Goal: Information Seeking & Learning: Learn about a topic

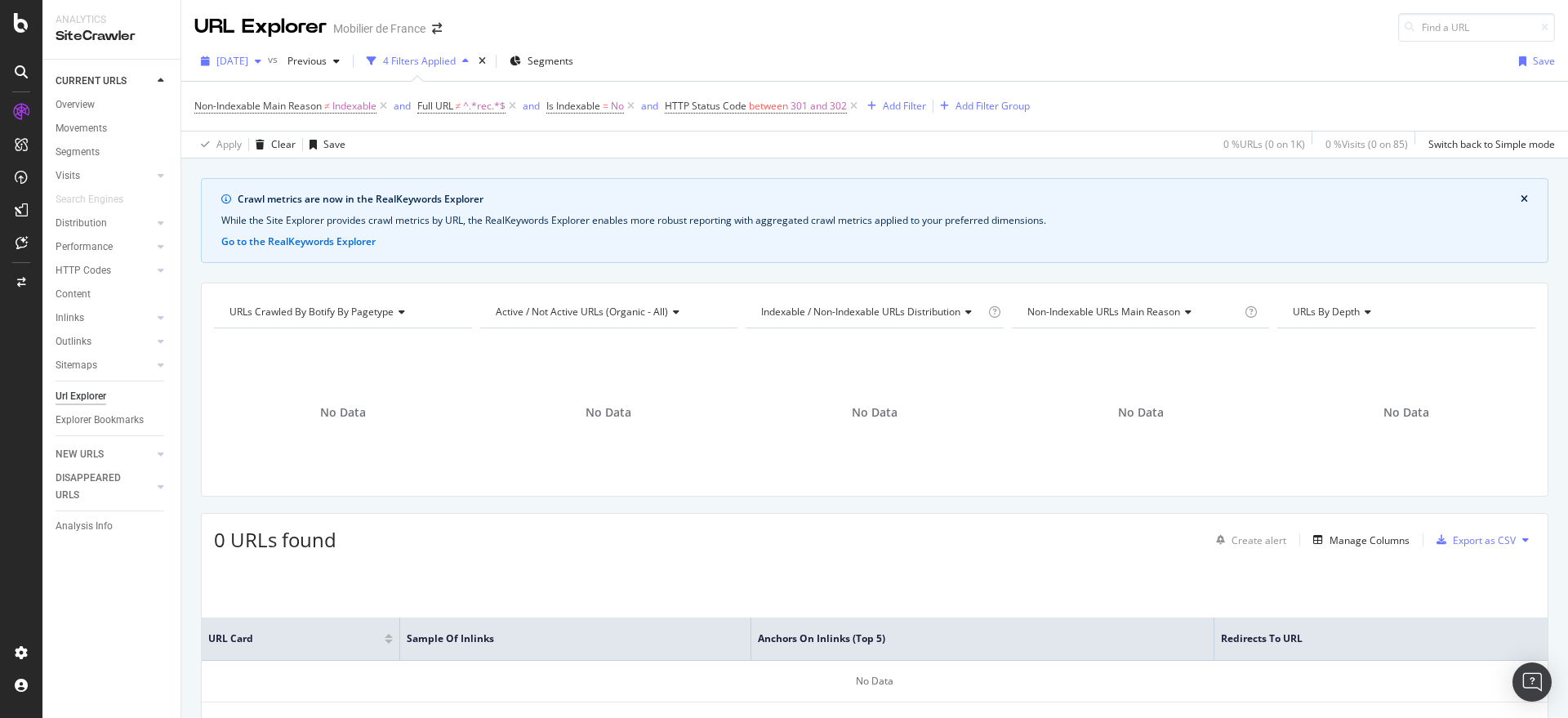
click at [248, 64] on span "[DATE]" at bounding box center [232, 61] width 32 height 14
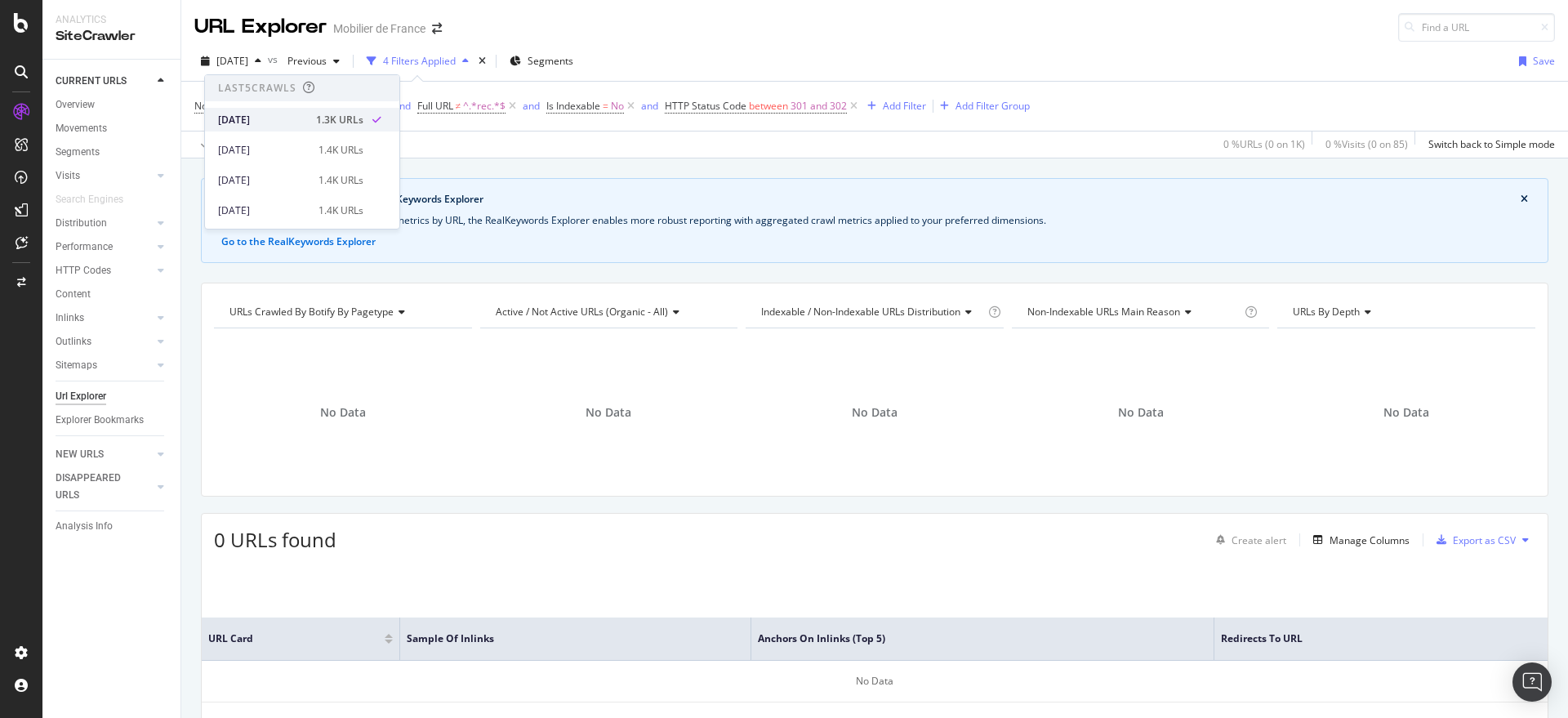
click at [256, 123] on div "[DATE]" at bounding box center [262, 119] width 88 height 15
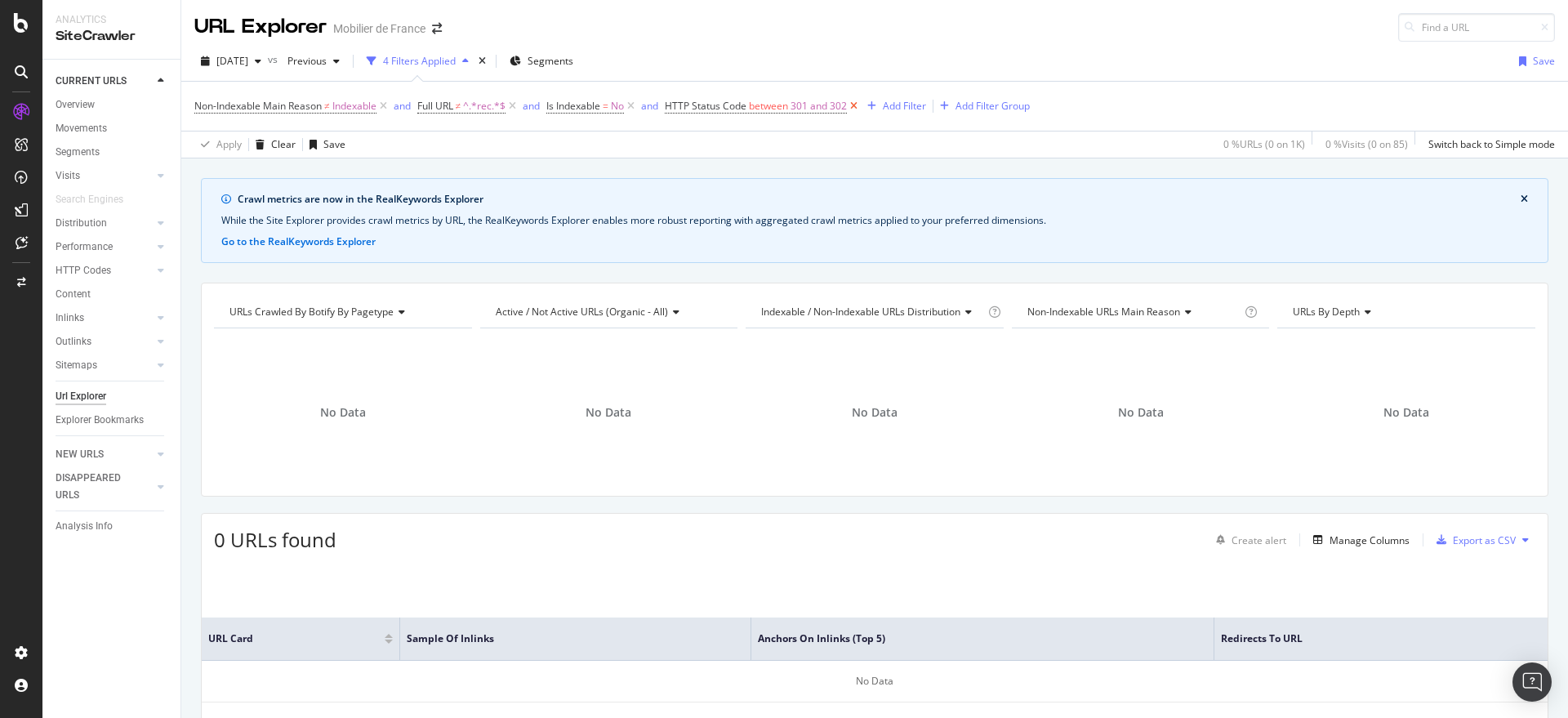
click at [853, 105] on icon at bounding box center [854, 106] width 14 height 16
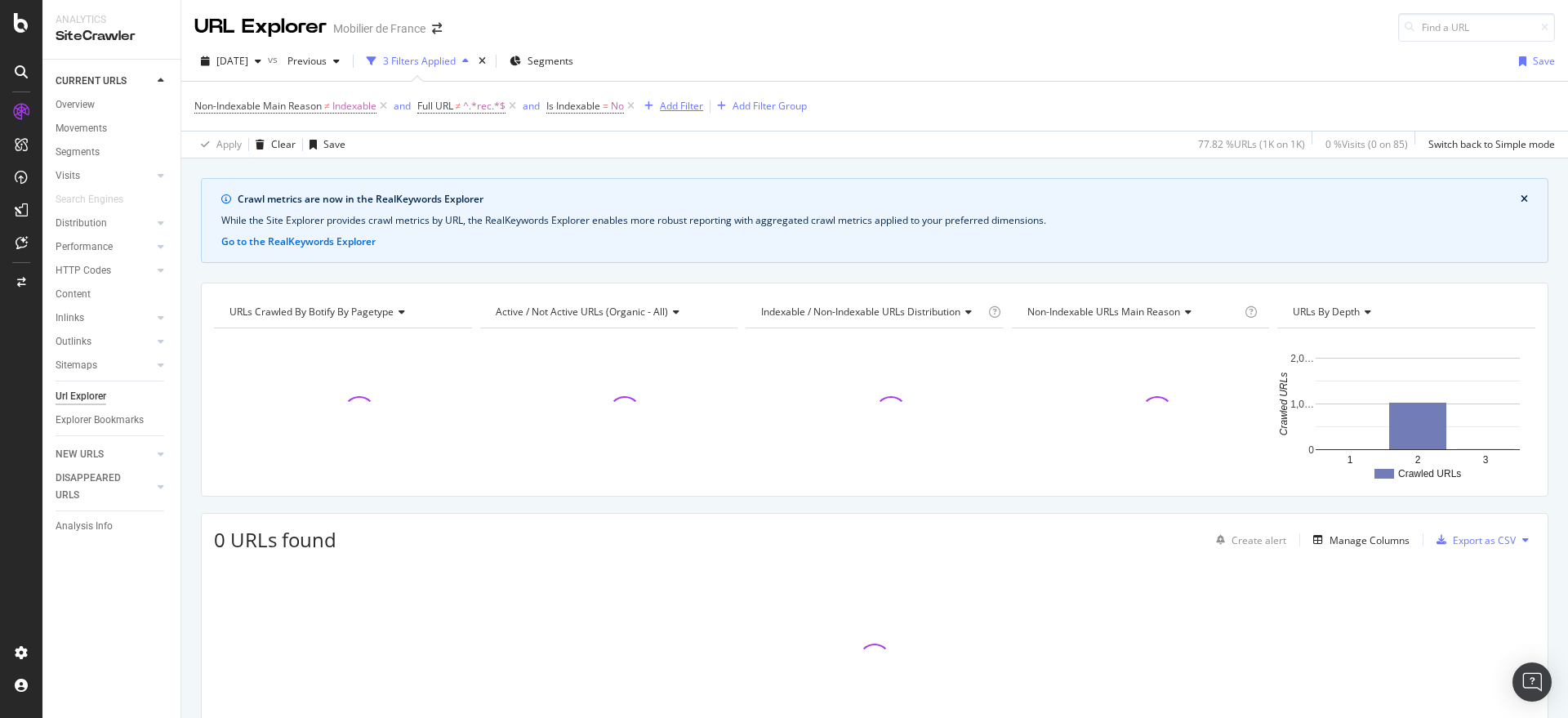
click at [686, 106] on div "Add Filter" at bounding box center [681, 106] width 43 height 14
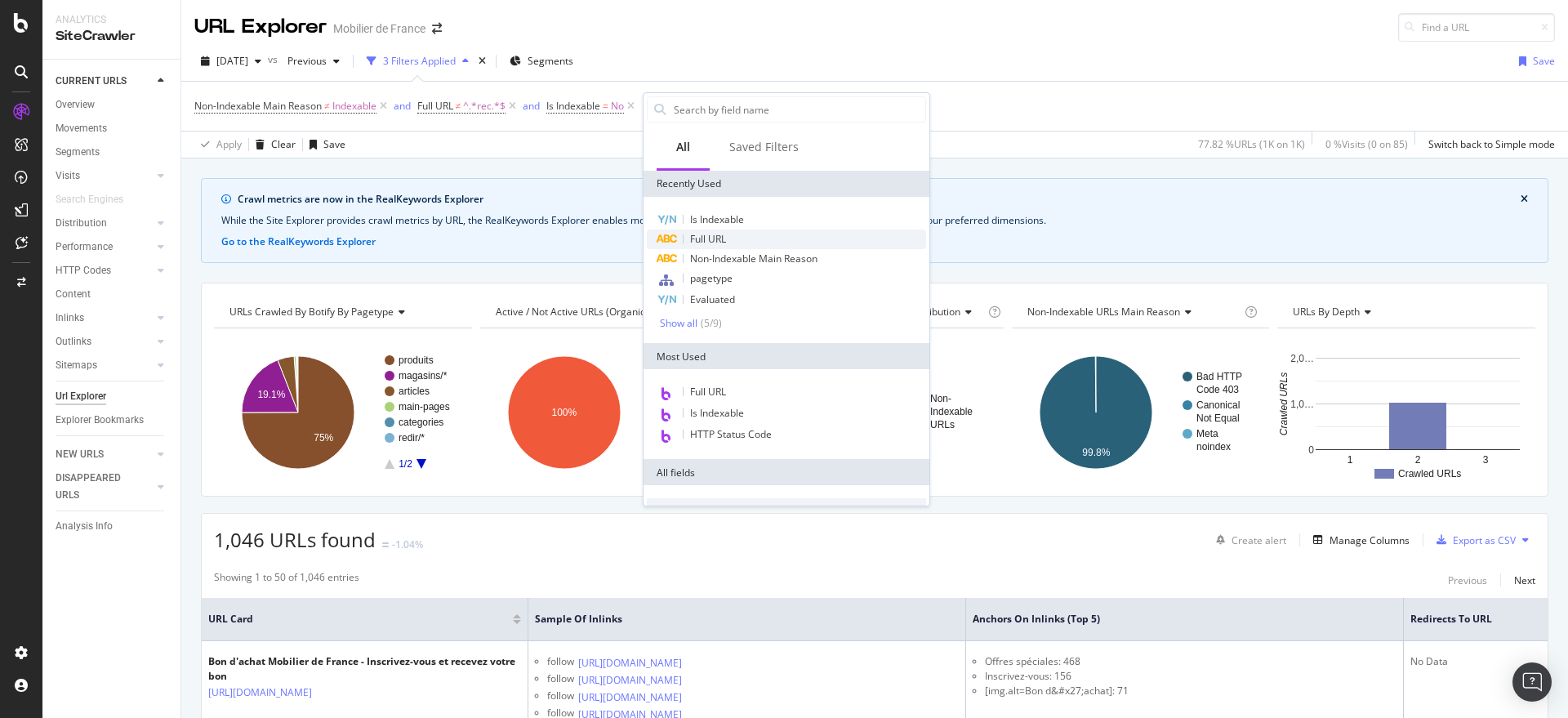
click at [710, 236] on span "Full URL" at bounding box center [708, 239] width 36 height 14
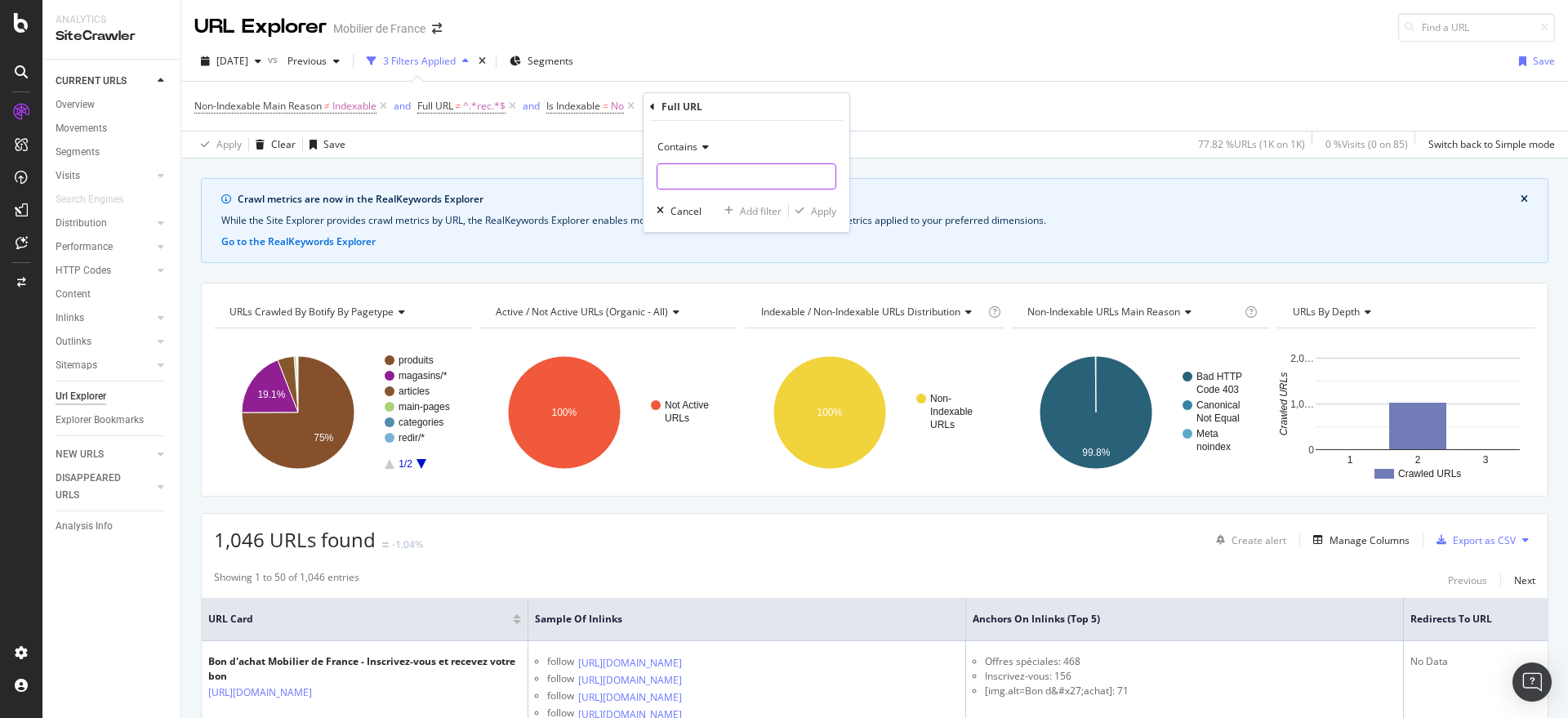
click at [720, 180] on input "text" at bounding box center [746, 176] width 178 height 26
paste input "canape-falcon"
type input "canape-falcon"
click at [824, 209] on div "Apply" at bounding box center [823, 211] width 25 height 14
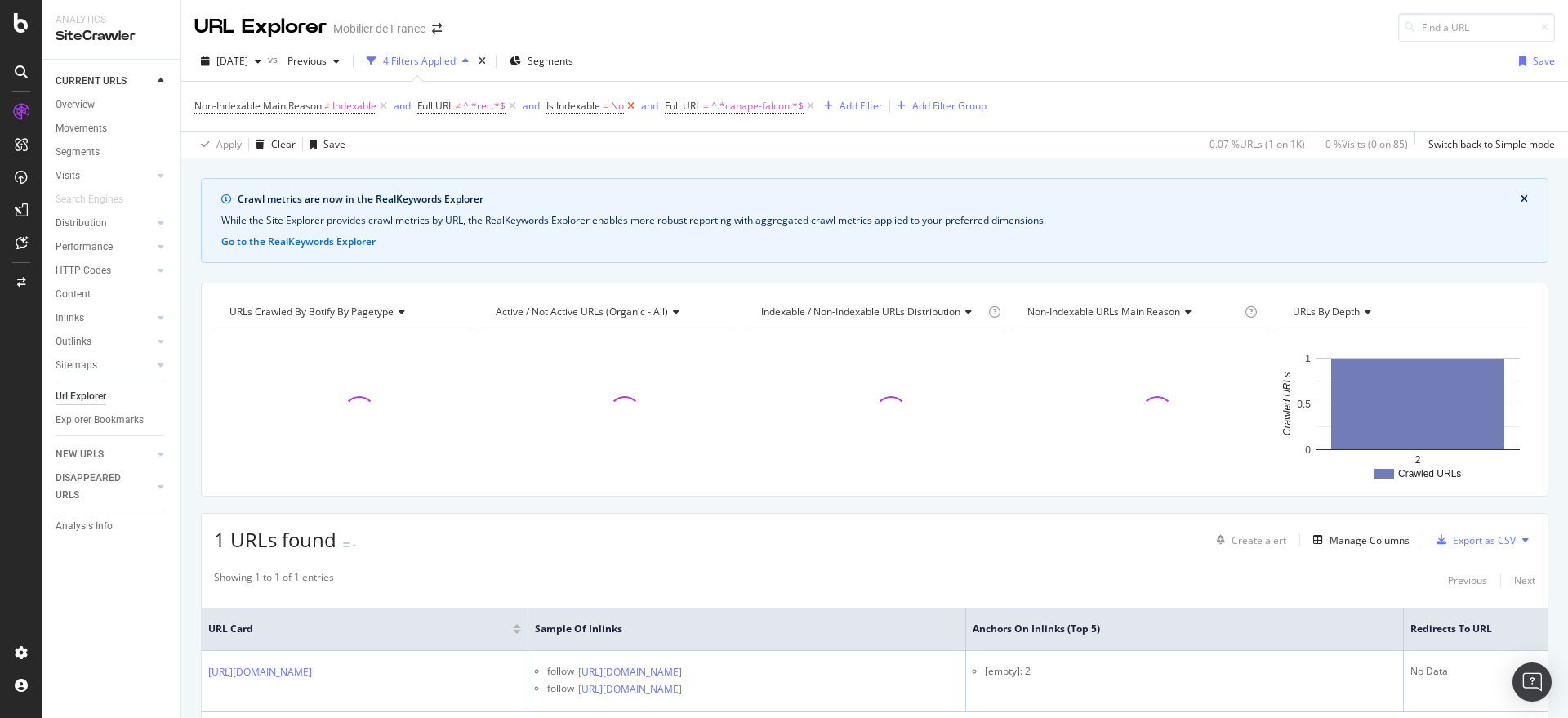
click at [637, 100] on icon at bounding box center [631, 106] width 14 height 16
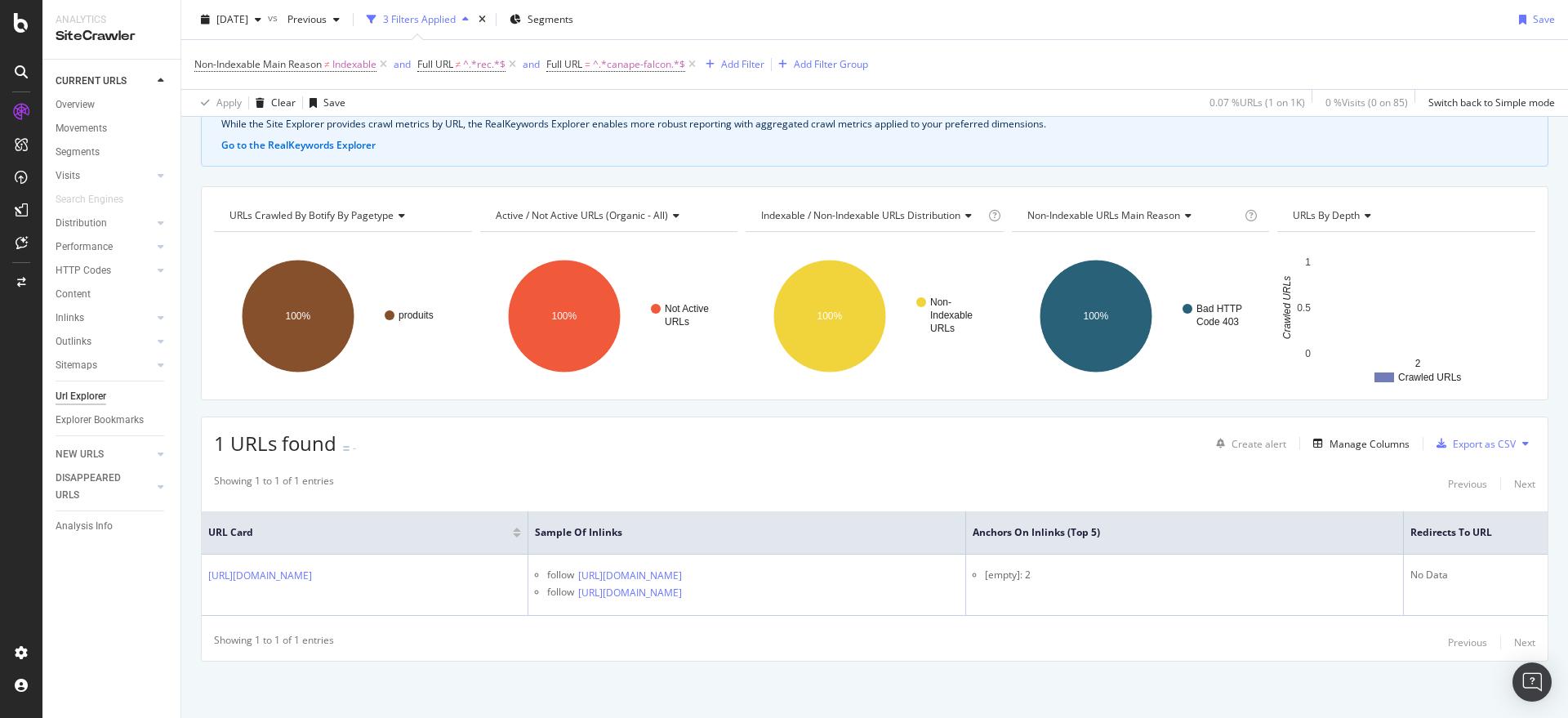
scroll to position [97, 0]
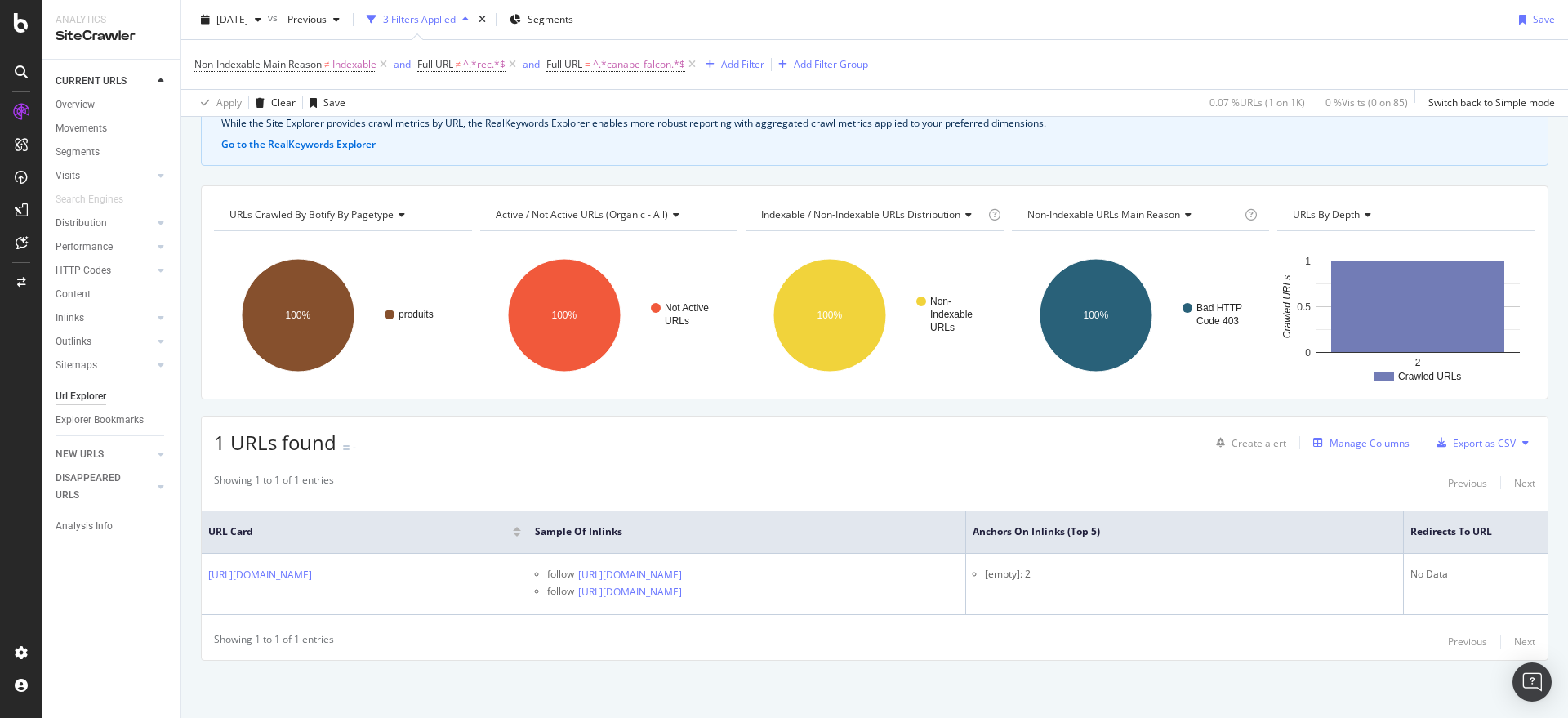
click at [1341, 441] on div "Manage Columns" at bounding box center [1370, 443] width 80 height 14
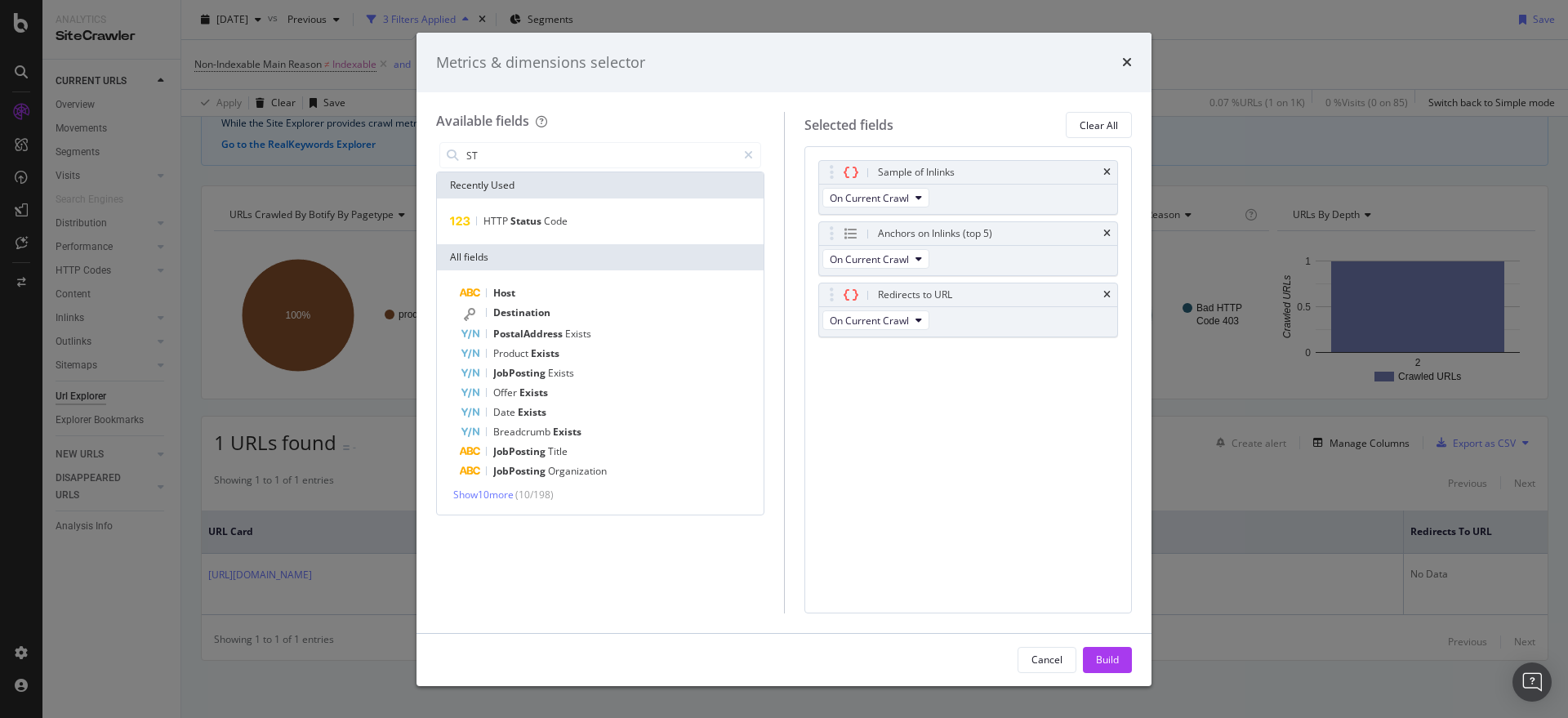
type input "S"
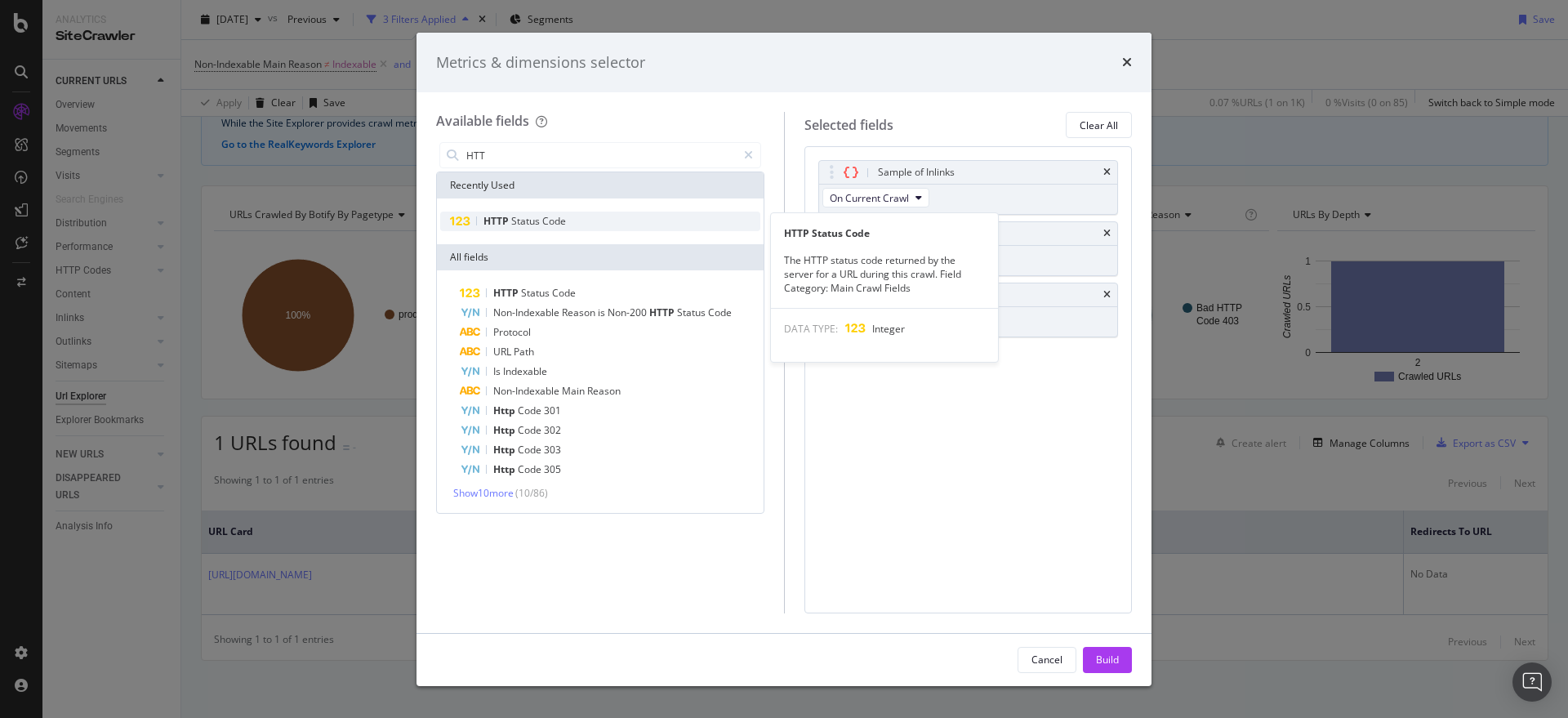
type input "HTT"
click at [574, 221] on div "HTTP Status Code" at bounding box center [600, 221] width 320 height 20
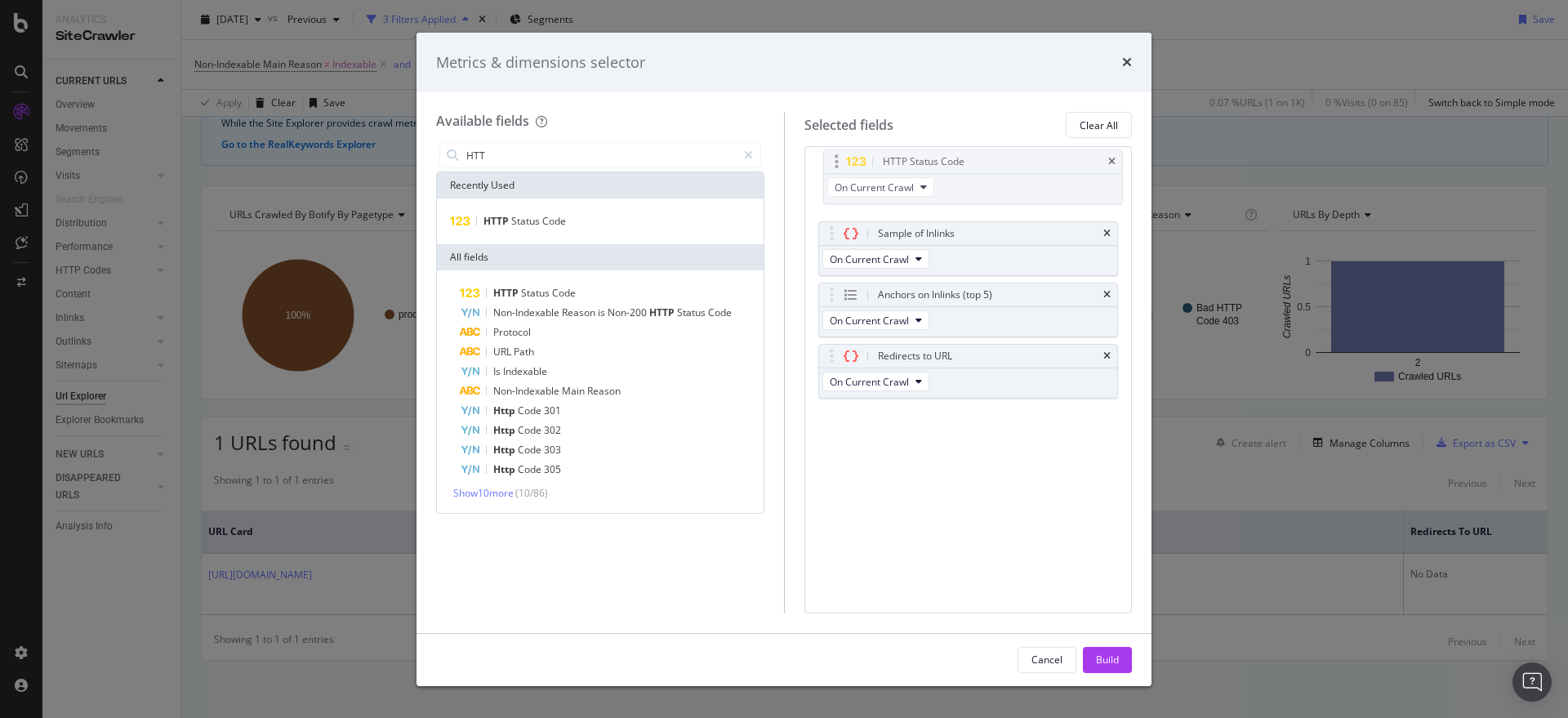
drag, startPoint x: 829, startPoint y: 360, endPoint x: 834, endPoint y: 166, distance: 194.1
click at [834, 166] on body "Analytics SiteCrawler CURRENT URLS Overview Movements Segments Visits Analysis …" at bounding box center [784, 359] width 1568 height 718
click at [1096, 663] on div "Build" at bounding box center [1107, 660] width 23 height 14
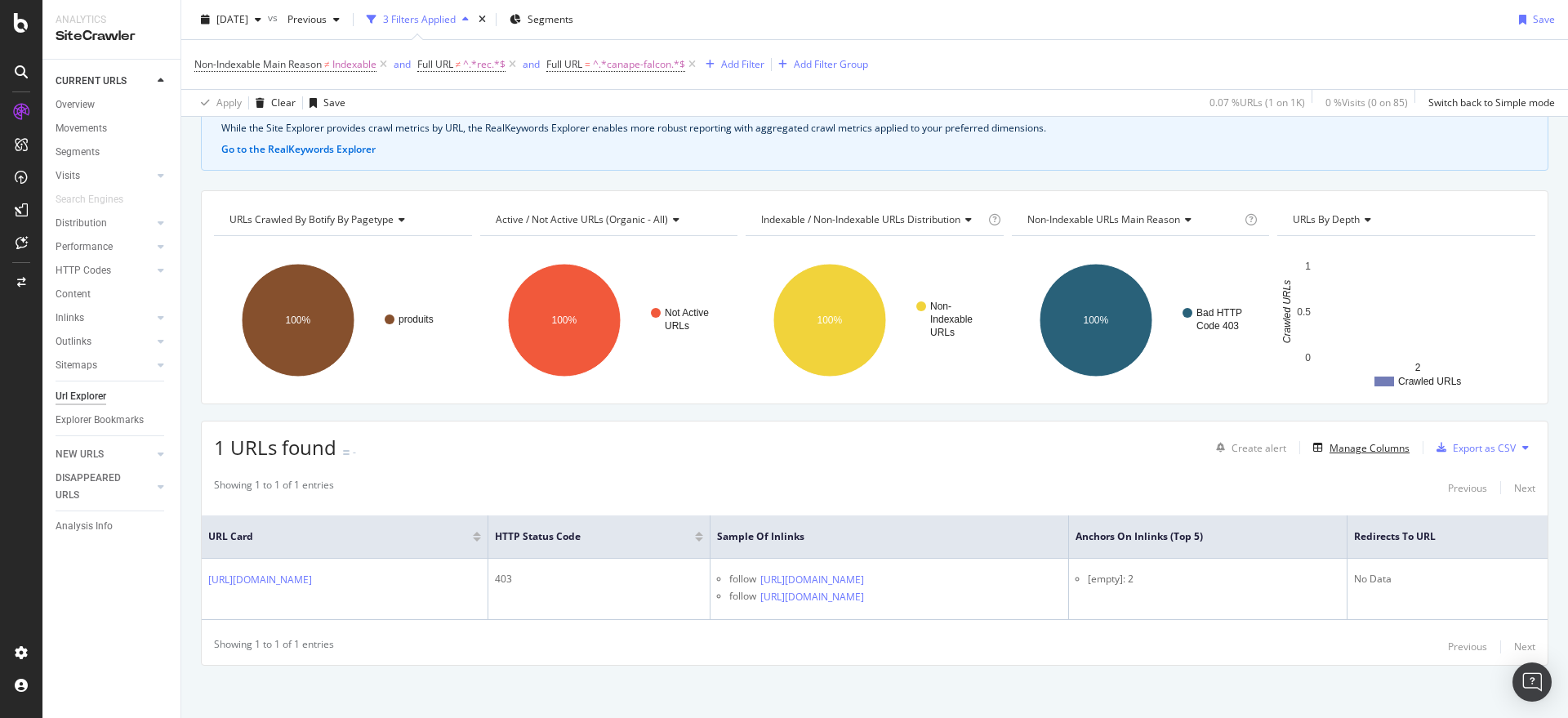
scroll to position [97, 0]
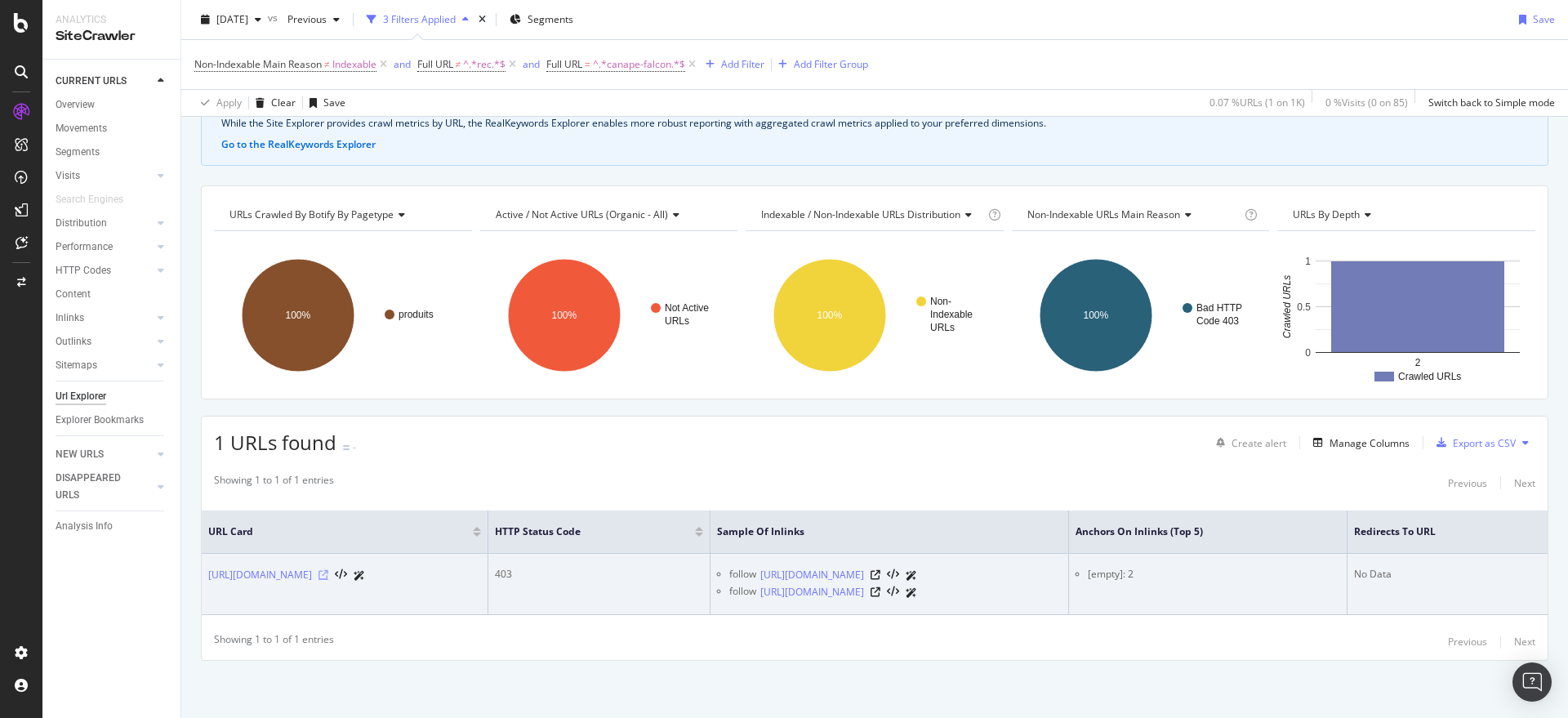
click at [328, 570] on icon at bounding box center [323, 575] width 9 height 9
drag, startPoint x: 204, startPoint y: 576, endPoint x: 337, endPoint y: 590, distance: 133.7
click at [337, 590] on td "[URL][DOMAIN_NAME]" at bounding box center [345, 583] width 287 height 61
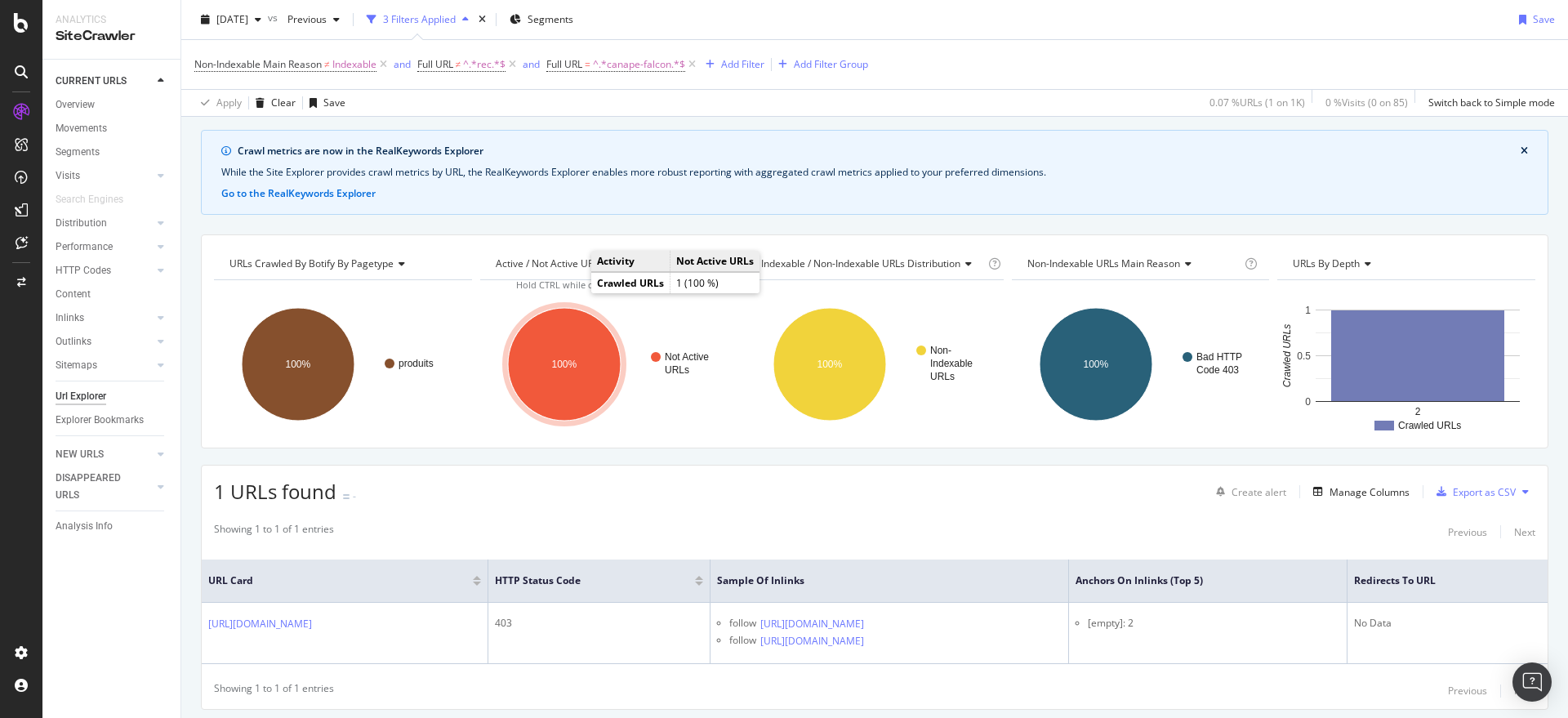
scroll to position [0, 0]
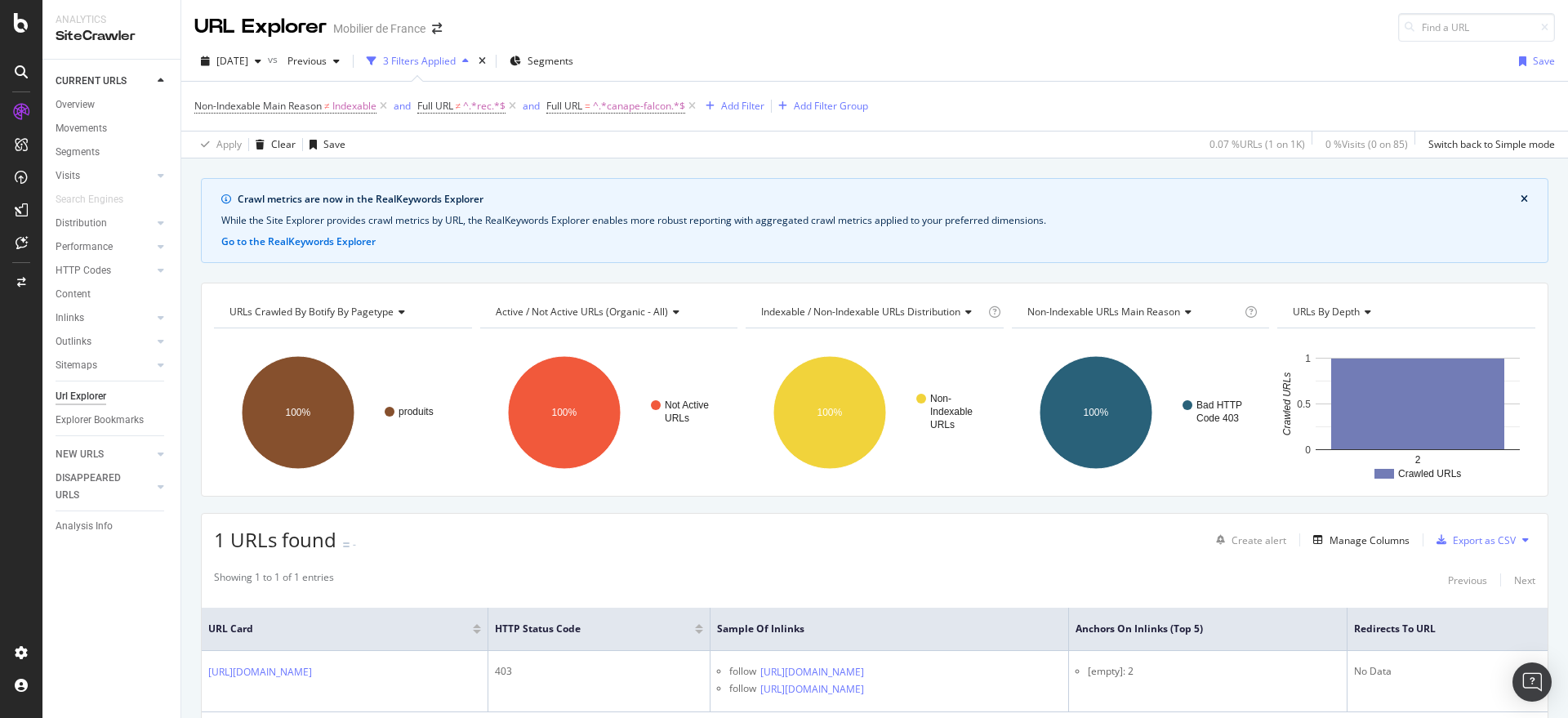
drag, startPoint x: 695, startPoint y: 102, endPoint x: 193, endPoint y: 99, distance: 502.0
click at [695, 102] on icon at bounding box center [692, 106] width 14 height 16
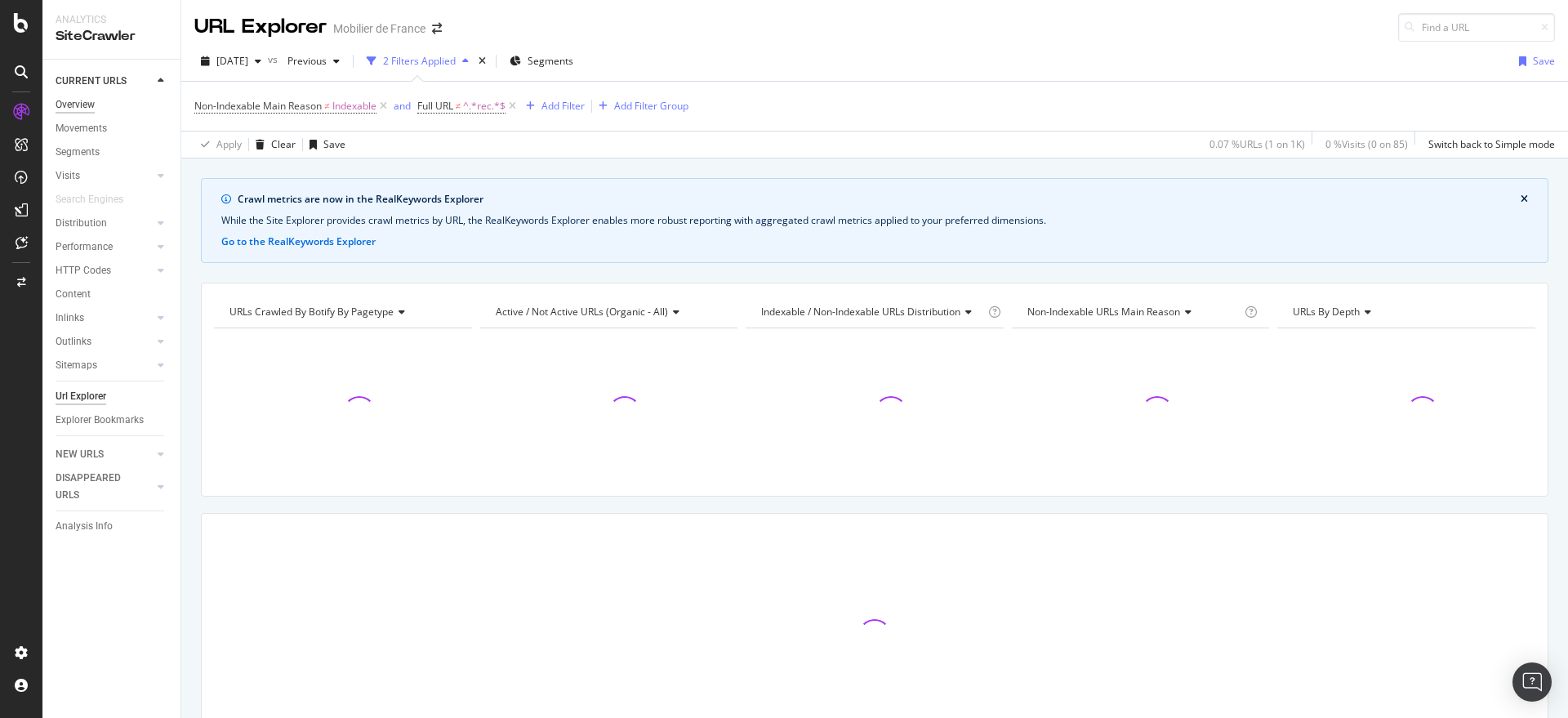
click at [93, 105] on div "Overview" at bounding box center [76, 105] width 40 height 17
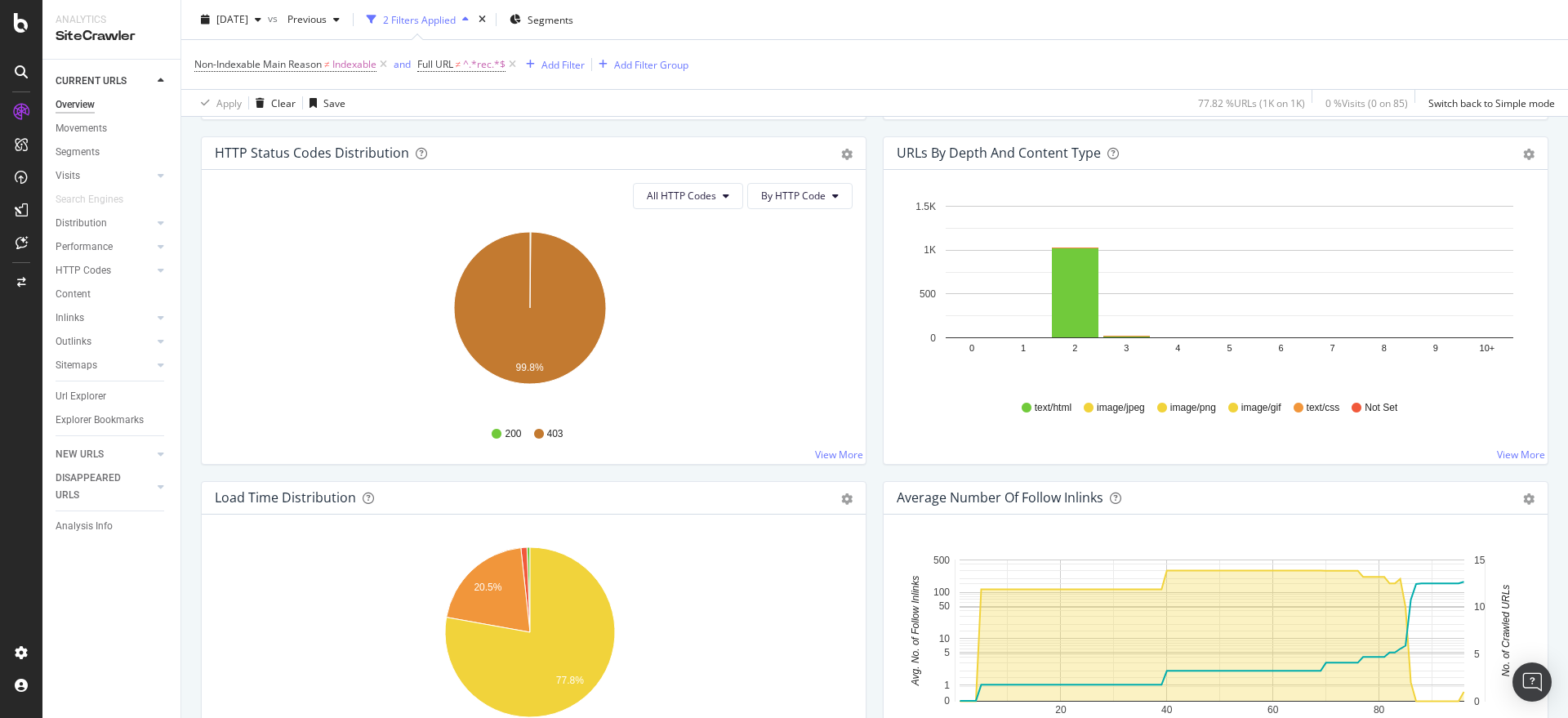
scroll to position [1157, 0]
